Goal: Task Accomplishment & Management: Use online tool/utility

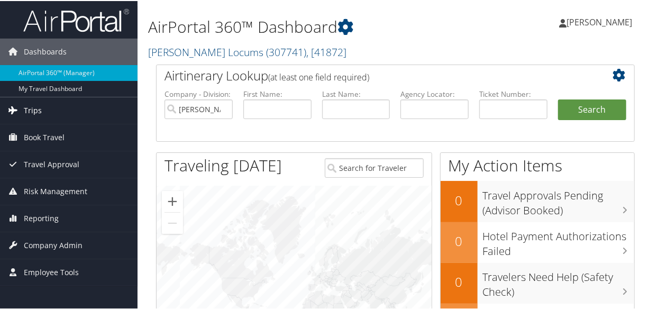
click at [29, 110] on span "Trips" at bounding box center [33, 109] width 18 height 26
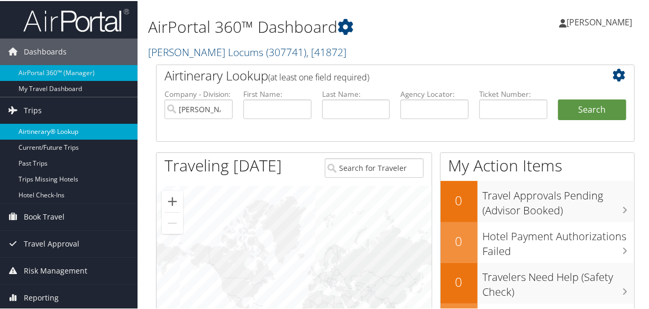
click at [47, 126] on link "Airtinerary® Lookup" at bounding box center [69, 131] width 138 height 16
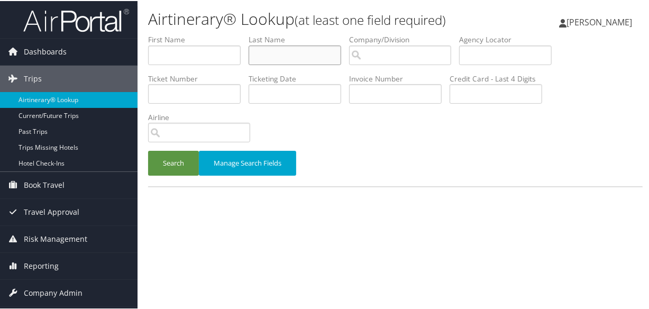
click at [285, 53] on input "text" at bounding box center [295, 54] width 93 height 20
type input "wirkowski"
click at [148, 150] on button "Search" at bounding box center [173, 162] width 51 height 25
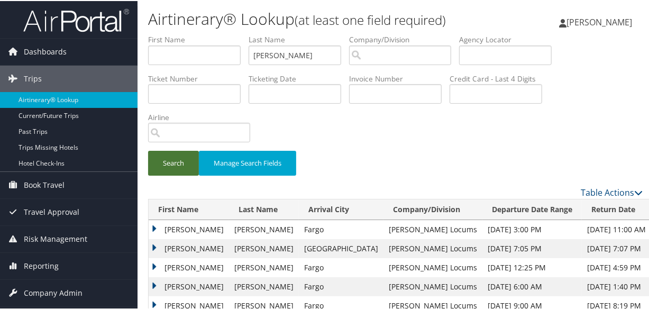
click at [177, 158] on button "Search" at bounding box center [173, 162] width 51 height 25
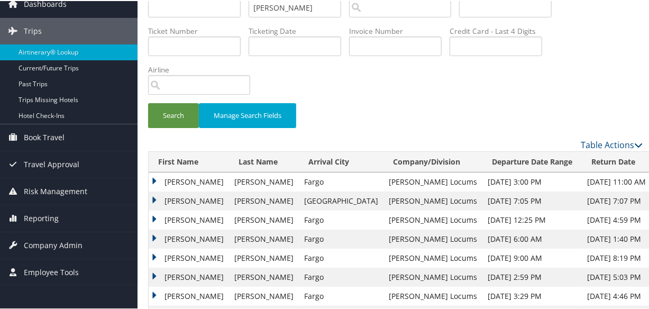
click at [151, 198] on td "Elzbieta" at bounding box center [189, 200] width 80 height 19
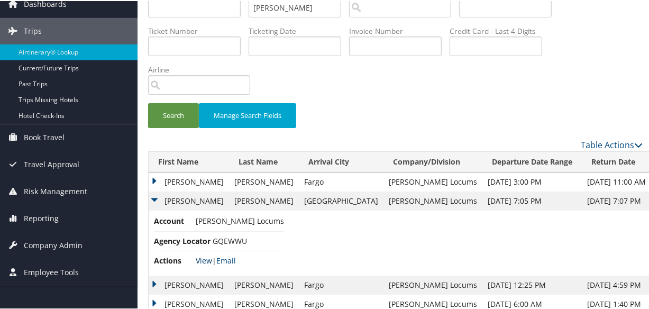
click at [202, 258] on link "View" at bounding box center [204, 260] width 16 height 10
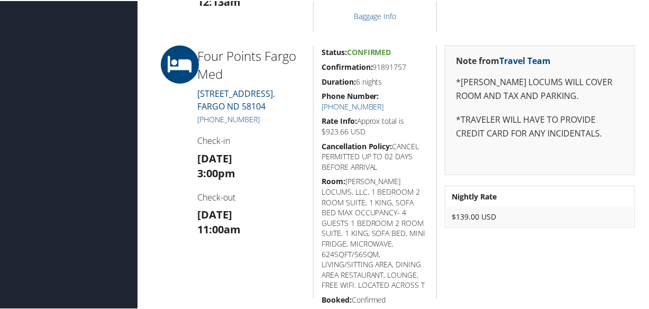
scroll to position [769, 0]
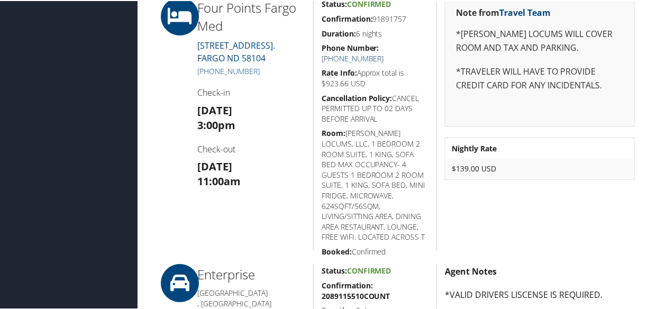
click at [384, 52] on link "+1 (701) 364-0000" at bounding box center [353, 57] width 62 height 10
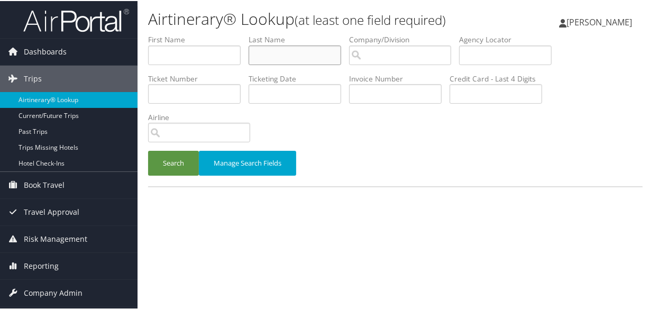
click at [288, 49] on input "text" at bounding box center [295, 54] width 93 height 20
type input "[PERSON_NAME]"
click at [148, 150] on button "Search" at bounding box center [173, 162] width 51 height 25
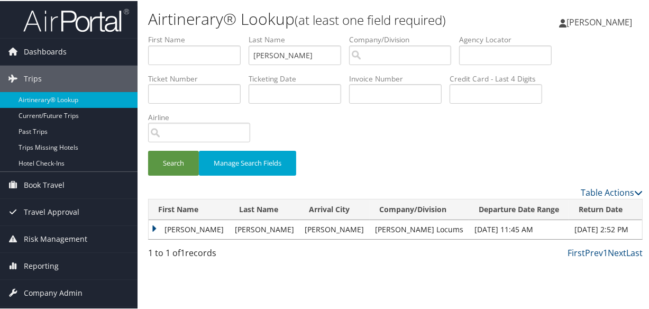
click at [152, 224] on td "Samuel" at bounding box center [189, 228] width 81 height 19
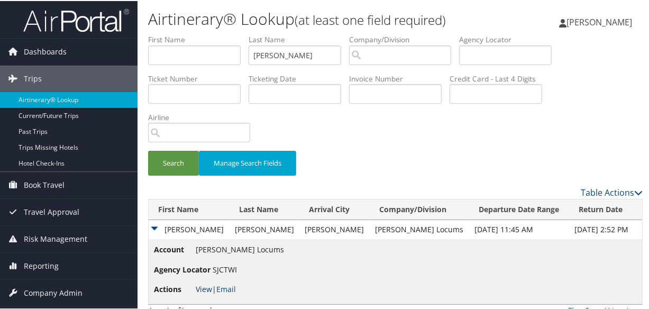
click at [202, 286] on link "View" at bounding box center [204, 288] width 16 height 10
drag, startPoint x: 303, startPoint y: 48, endPoint x: 180, endPoint y: 58, distance: 122.7
click at [180, 33] on ul "First Name Last Name urso Departure City Arrival City Company/Division Airport/…" at bounding box center [395, 33] width 495 height 0
type input "reich"
click at [148, 150] on button "Search" at bounding box center [173, 162] width 51 height 25
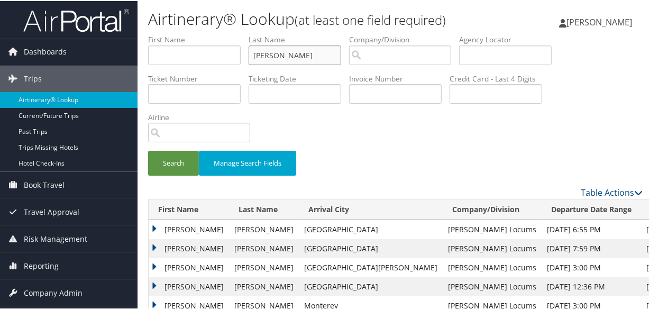
scroll to position [144, 0]
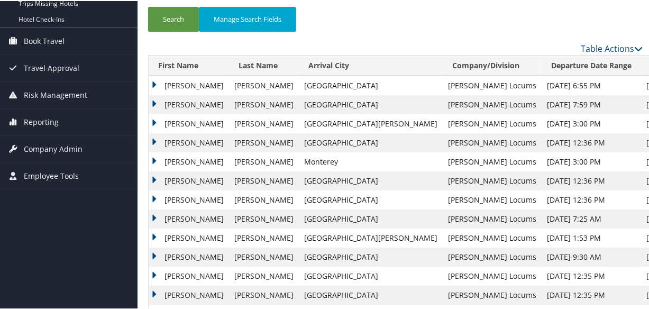
click at [153, 79] on td "Jonathan" at bounding box center [189, 84] width 80 height 19
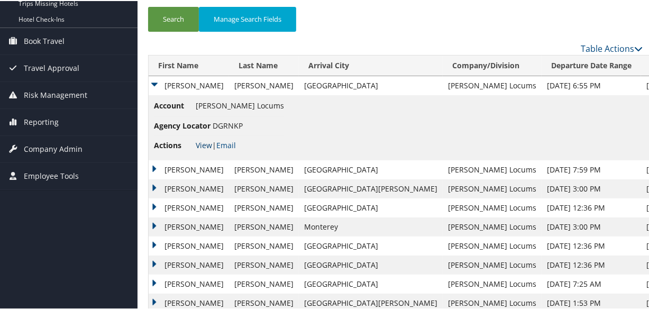
click at [200, 140] on link "View" at bounding box center [204, 144] width 16 height 10
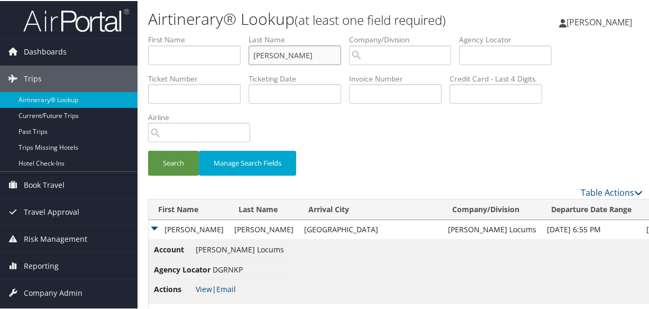
drag, startPoint x: 304, startPoint y: 60, endPoint x: 153, endPoint y: 68, distance: 151.6
click at [153, 33] on ul "First Name Last Name reich Departure City Arrival City Company/Division Airport…" at bounding box center [395, 33] width 495 height 0
type input "quan"
click at [148, 150] on button "Search" at bounding box center [173, 162] width 51 height 25
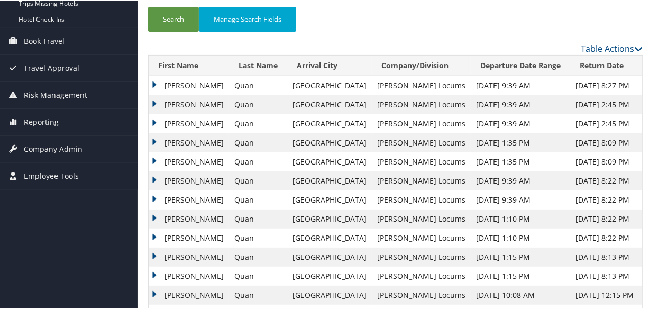
scroll to position [96, 0]
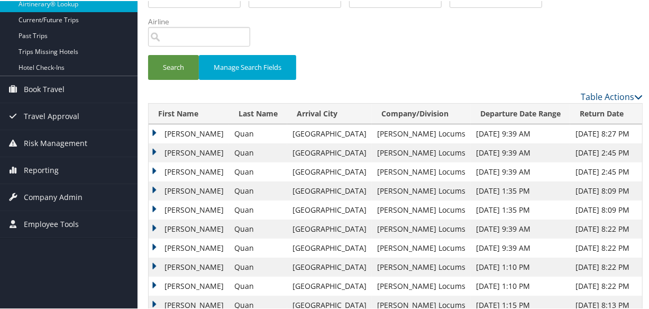
click at [151, 149] on td "Eleonor" at bounding box center [189, 151] width 80 height 19
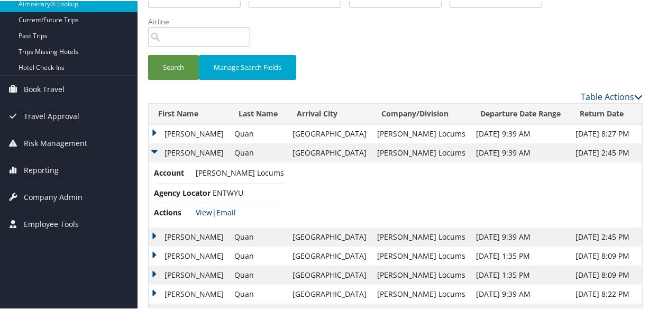
click at [203, 208] on link "View" at bounding box center [204, 211] width 16 height 10
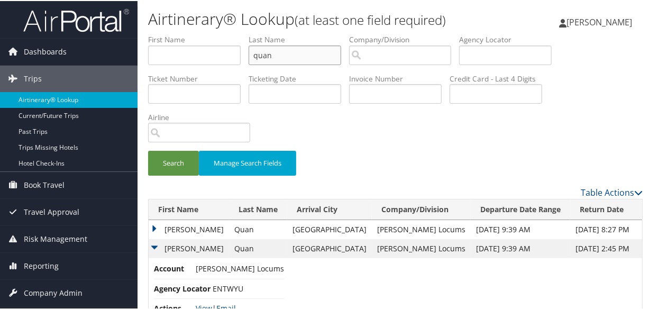
drag, startPoint x: 304, startPoint y: 55, endPoint x: 183, endPoint y: 59, distance: 120.8
click at [182, 33] on ul "First Name Last Name quan Departure City Arrival City Company/Division Airport/…" at bounding box center [395, 33] width 495 height 0
type input "herscovici"
click at [148, 150] on button "Search" at bounding box center [173, 162] width 51 height 25
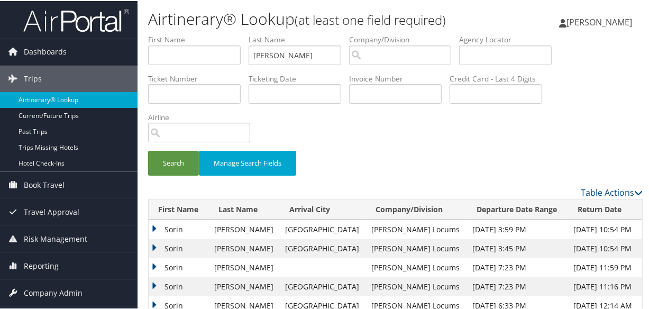
click at [156, 244] on td "Sorin" at bounding box center [179, 247] width 60 height 19
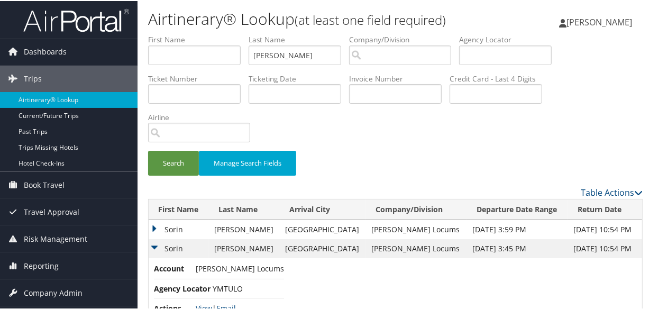
scroll to position [96, 0]
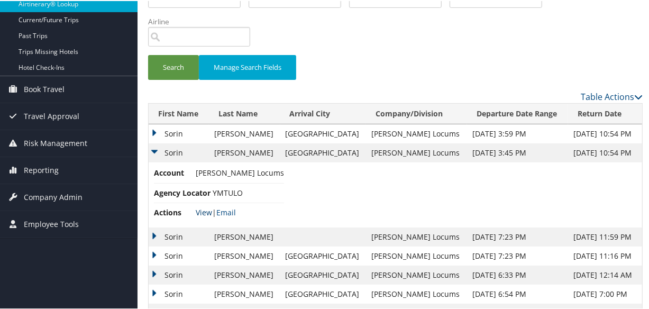
click at [203, 209] on link "View" at bounding box center [204, 211] width 16 height 10
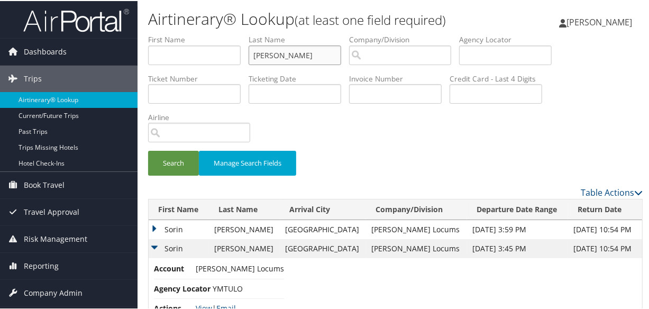
drag, startPoint x: 311, startPoint y: 59, endPoint x: 145, endPoint y: 50, distance: 165.9
click at [148, 50] on form "First Name Last Name herscovici Departure City Arrival City Company/Division Ai…" at bounding box center [395, 109] width 495 height 152
paste input "HOFFLER"
type input "HOFFLER"
click at [148, 150] on button "Search" at bounding box center [173, 162] width 51 height 25
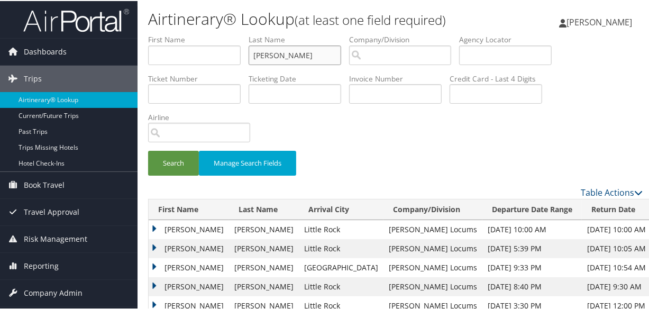
scroll to position [144, 0]
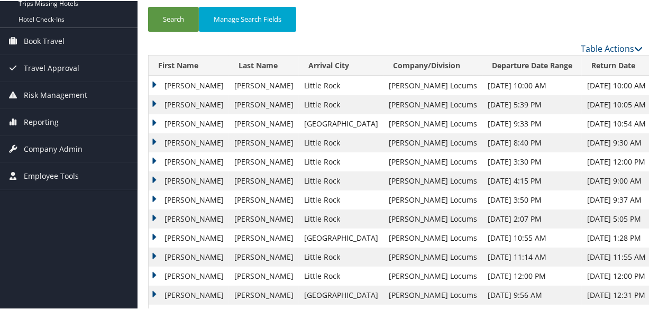
drag, startPoint x: 157, startPoint y: 101, endPoint x: 173, endPoint y: 107, distance: 17.1
click at [156, 100] on td "Eric" at bounding box center [189, 103] width 80 height 19
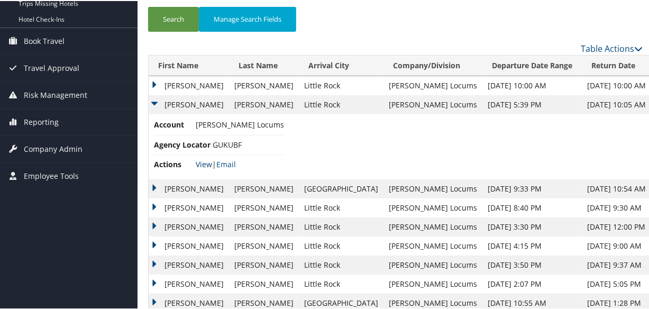
click at [203, 162] on link "View" at bounding box center [204, 163] width 16 height 10
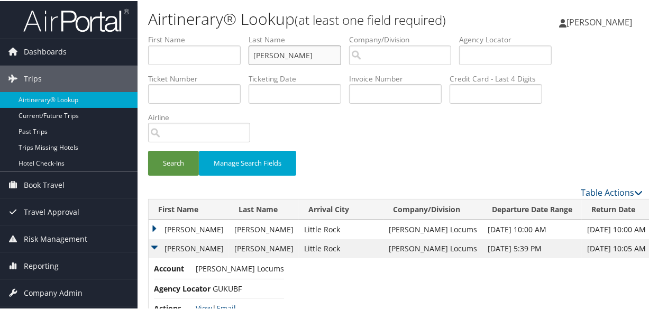
drag, startPoint x: 318, startPoint y: 57, endPoint x: 144, endPoint y: 57, distance: 173.6
click at [148, 57] on form "First Name Last Name HOFFLER Departure City Arrival City Company/Division Airpo…" at bounding box center [395, 109] width 495 height 152
paste input "BOYLE"
type input "BOYLE"
click at [148, 150] on button "Search" at bounding box center [173, 162] width 51 height 25
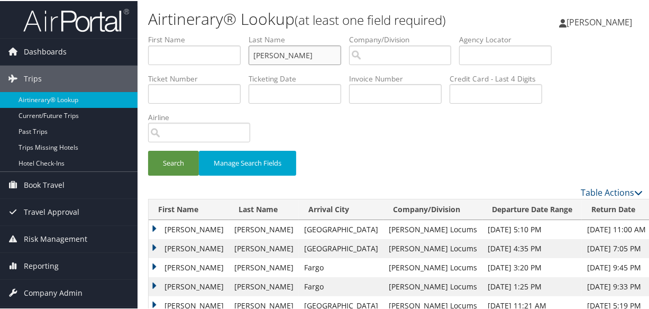
scroll to position [48, 0]
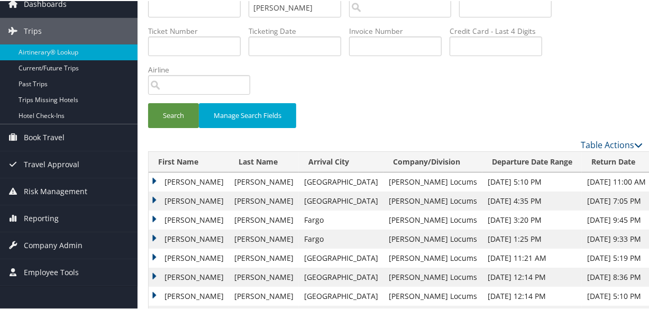
click at [149, 177] on td "Michael" at bounding box center [189, 180] width 80 height 19
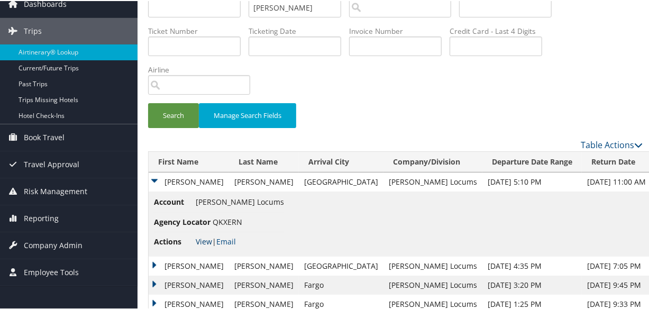
click at [200, 237] on link "View" at bounding box center [204, 241] width 16 height 10
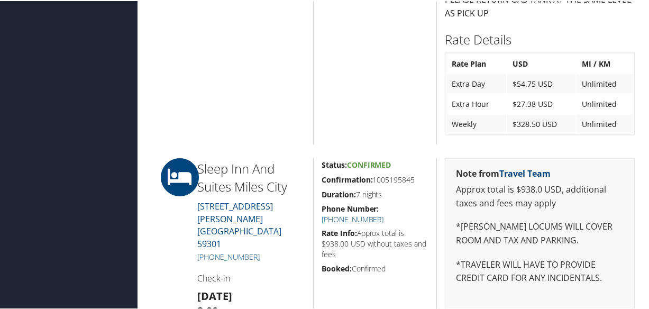
scroll to position [1058, 0]
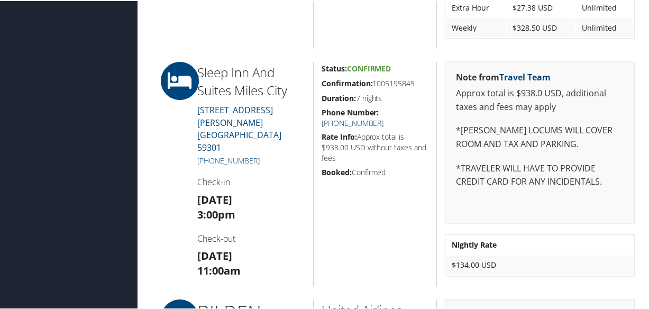
click at [384, 117] on link "(406) 232-3000" at bounding box center [353, 122] width 62 height 10
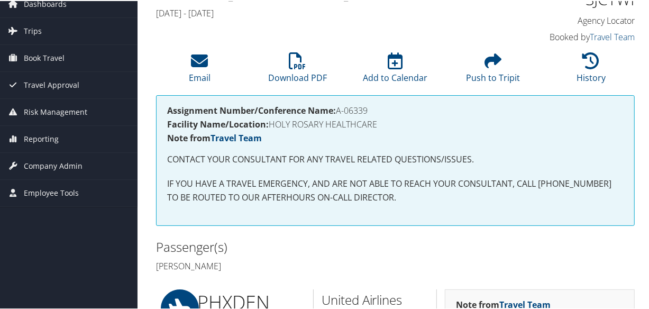
scroll to position [240, 0]
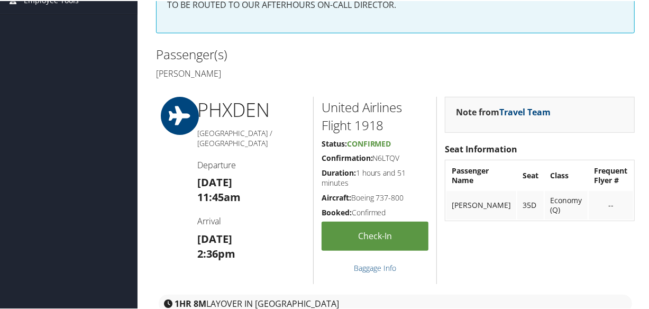
drag, startPoint x: 313, startPoint y: 55, endPoint x: 315, endPoint y: 41, distance: 13.9
click at [313, 55] on h2 "Passenger(s)" at bounding box center [272, 53] width 232 height 18
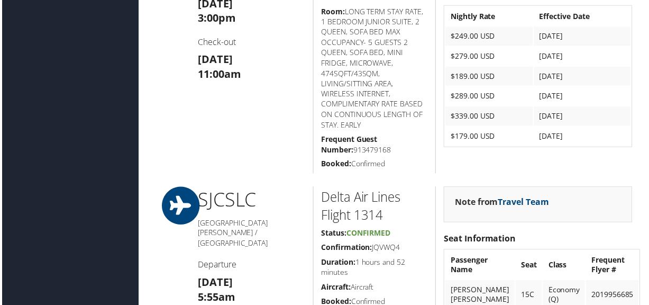
scroll to position [1093, 0]
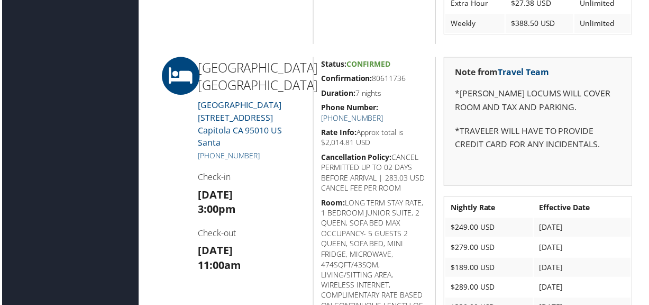
drag, startPoint x: 410, startPoint y: 108, endPoint x: 450, endPoint y: 163, distance: 67.9
click at [384, 114] on link "[PHONE_NUMBER]" at bounding box center [353, 119] width 62 height 10
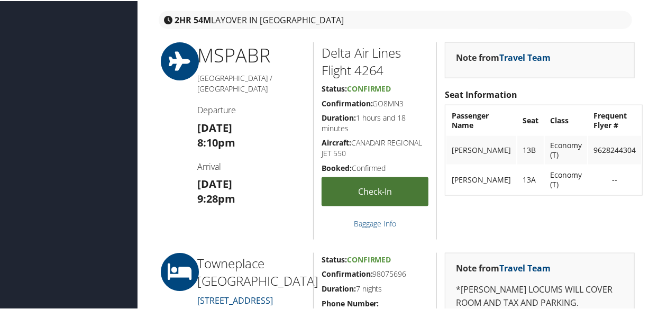
scroll to position [962, 0]
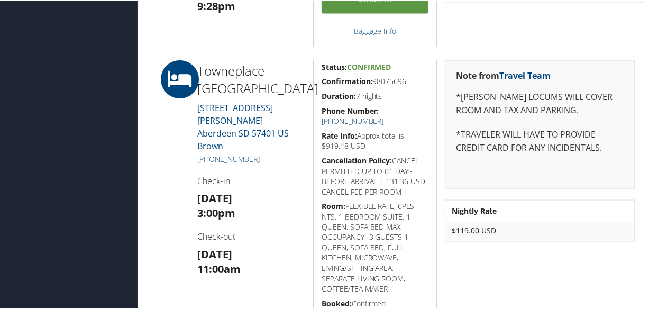
click at [384, 115] on link "+1 (605) 725-3500" at bounding box center [353, 120] width 62 height 10
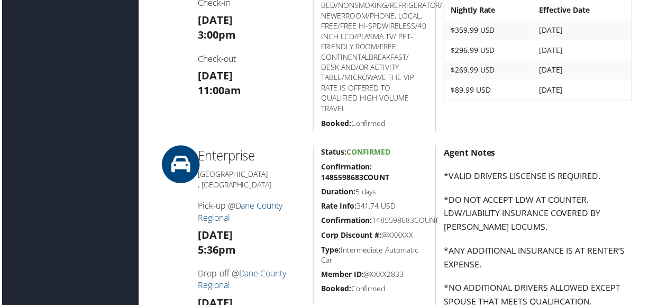
scroll to position [438, 0]
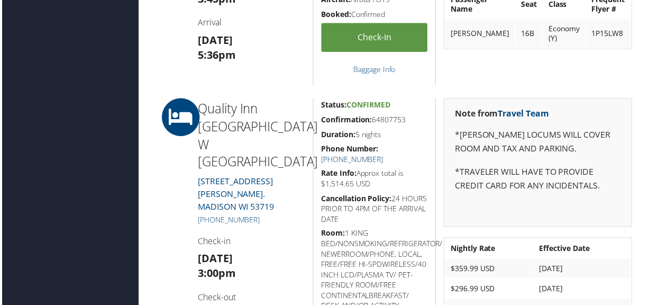
drag, startPoint x: 392, startPoint y: 148, endPoint x: 400, endPoint y: 153, distance: 9.3
click at [384, 155] on link "+1 (608) 274-6900" at bounding box center [353, 160] width 62 height 10
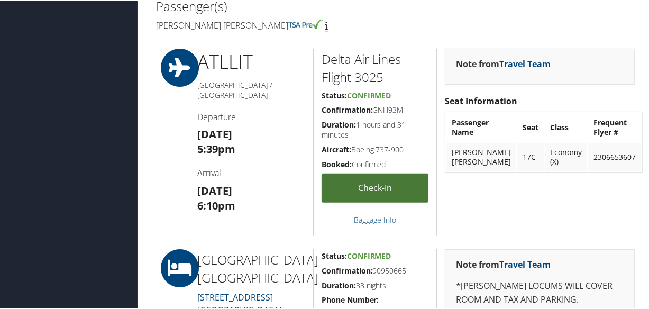
scroll to position [481, 0]
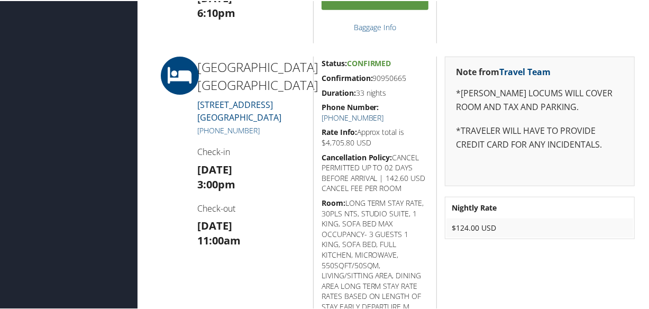
click at [384, 112] on link "[PHONE_NUMBER]" at bounding box center [353, 117] width 62 height 10
click at [264, 206] on h4 "Check-out" at bounding box center [251, 208] width 108 height 12
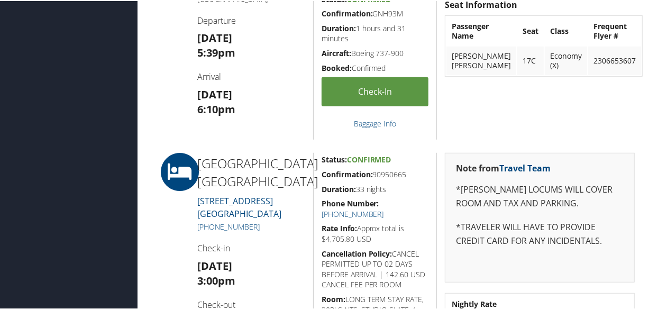
scroll to position [577, 0]
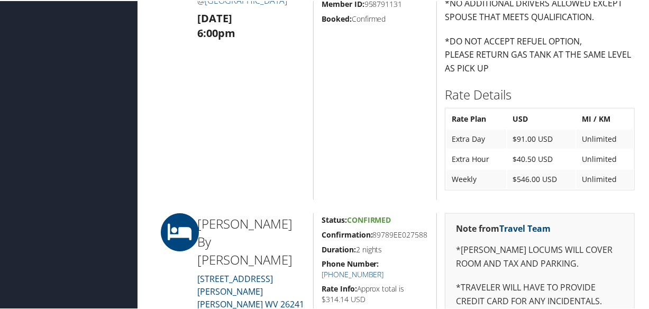
scroll to position [822, 0]
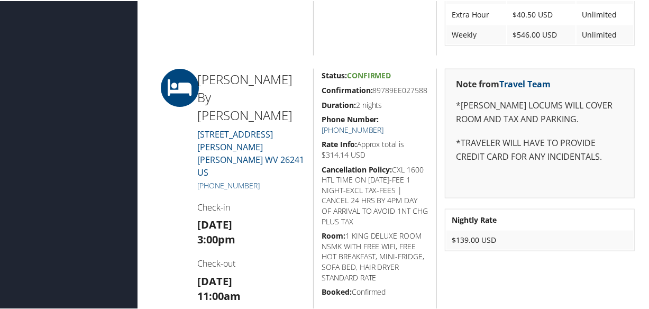
click at [384, 126] on link "+1 (304) 636-1400" at bounding box center [353, 129] width 62 height 10
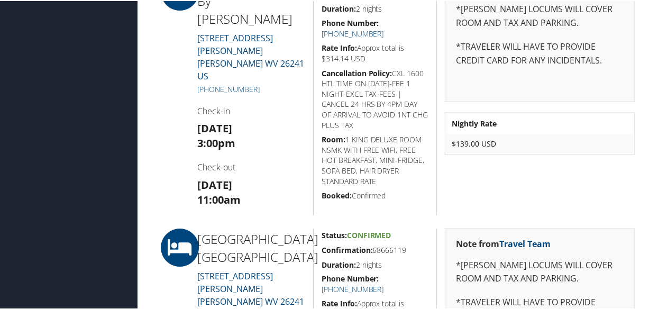
scroll to position [871, 0]
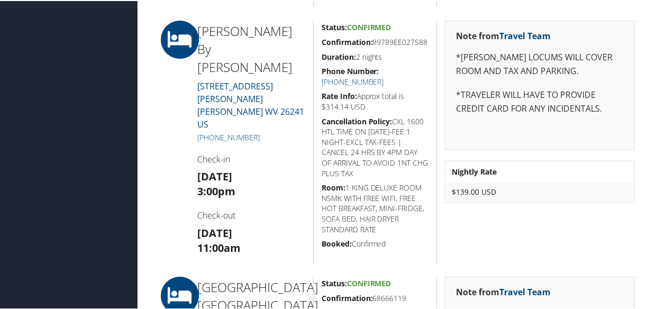
click at [141, 67] on div "Airtinerary® Cheryka Saintine Cheryka Saintine My Settings Travel Agency Contac…" at bounding box center [396, 284] width 516 height 2310
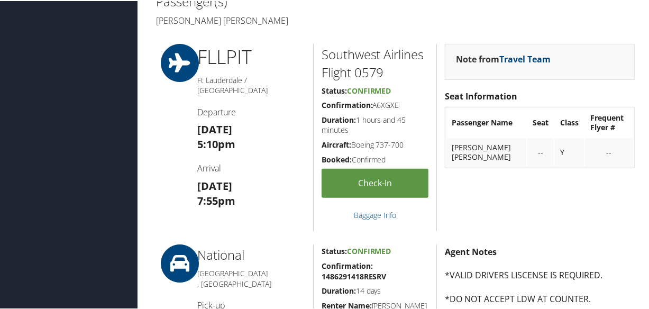
scroll to position [0, 0]
